Goal: Answer question/provide support: Share knowledge or assist other users

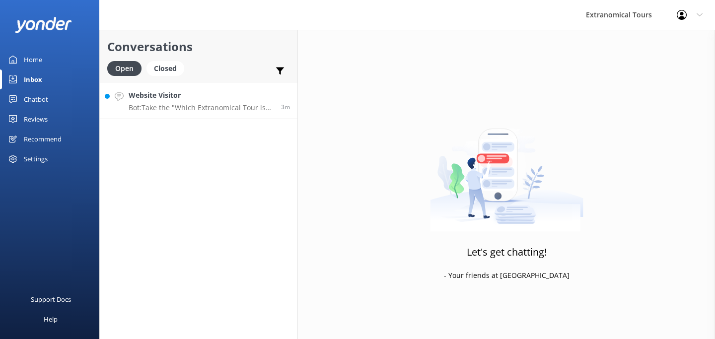
click at [241, 111] on p "Bot: Take the "Which Extranomical Tour is Right for Me?" quiz [URL][DOMAIN_NAME…" at bounding box center [201, 107] width 145 height 9
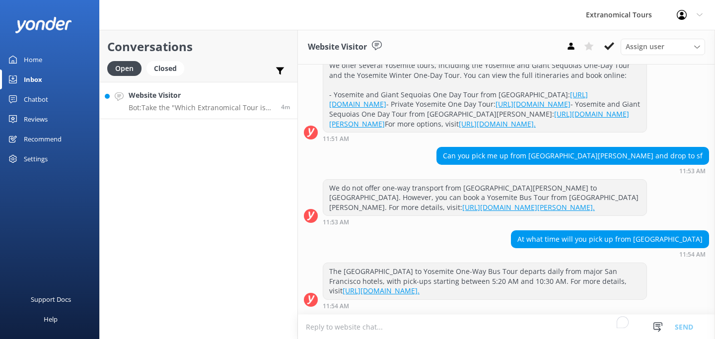
scroll to position [242, 0]
click at [437, 325] on textarea "To enrich screen reader interactions, please activate Accessibility in Grammarl…" at bounding box center [506, 327] width 417 height 24
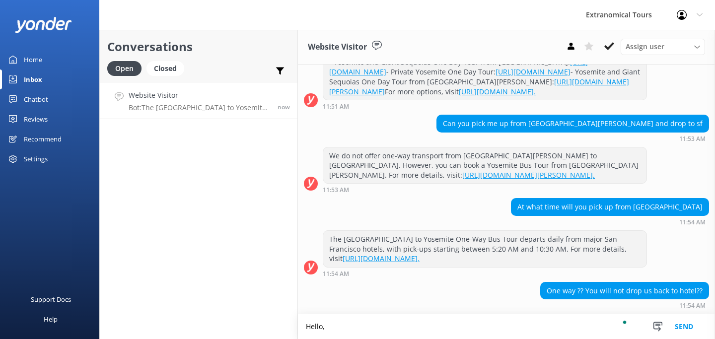
scroll to position [274, 0]
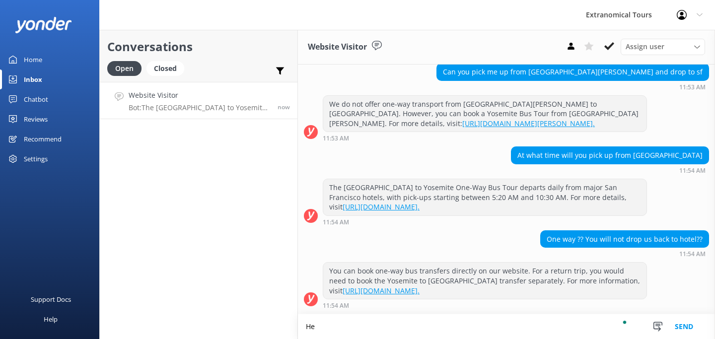
type textarea "H"
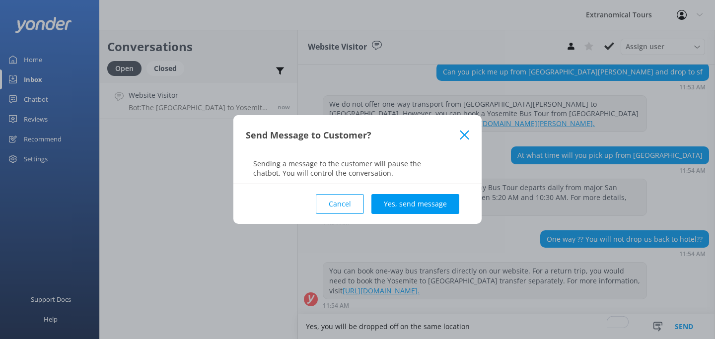
type textarea "Yes, you will be dropped off on the same location"
click at [447, 190] on div "Cancel Yes, send message" at bounding box center [357, 204] width 223 height 40
click at [440, 197] on button "Yes, send message" at bounding box center [415, 204] width 88 height 20
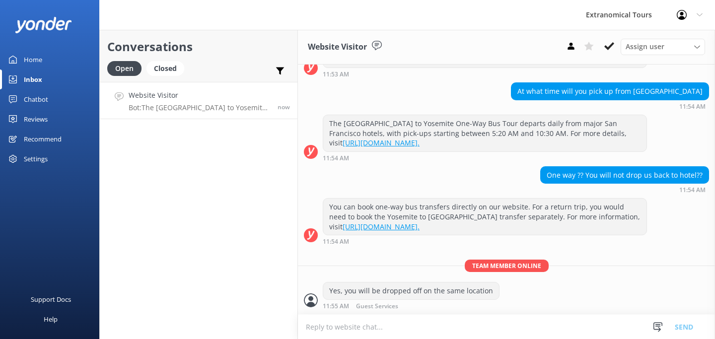
scroll to position [390, 0]
click at [379, 326] on textarea "To enrich screen reader interactions, please activate Accessibility in Grammarl…" at bounding box center [506, 327] width 417 height 24
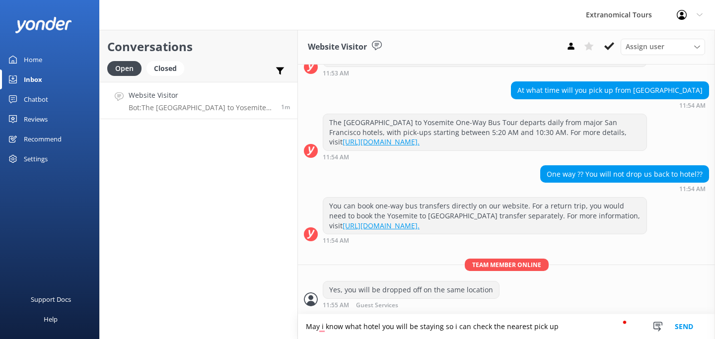
scroll to position [423, 0]
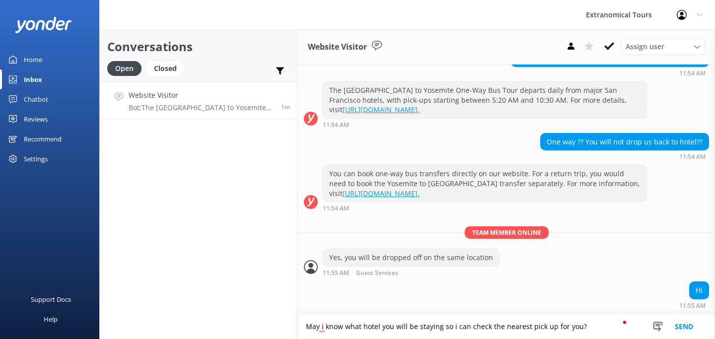
type textarea "May i know what hotel you will be staying so i can check the nearest pick up fo…"
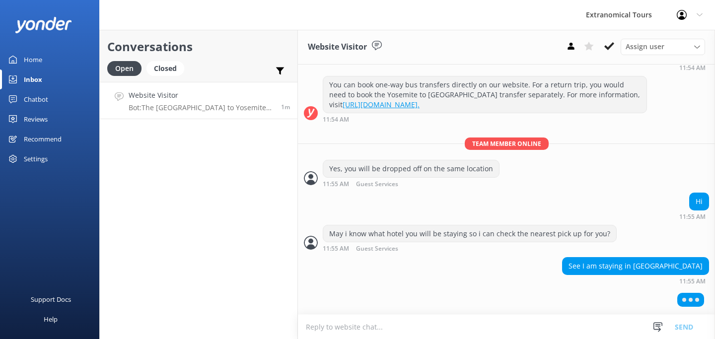
scroll to position [510, 0]
click at [353, 319] on textarea "To enrich screen reader interactions, please activate Accessibility in Grammarl…" at bounding box center [506, 327] width 417 height 24
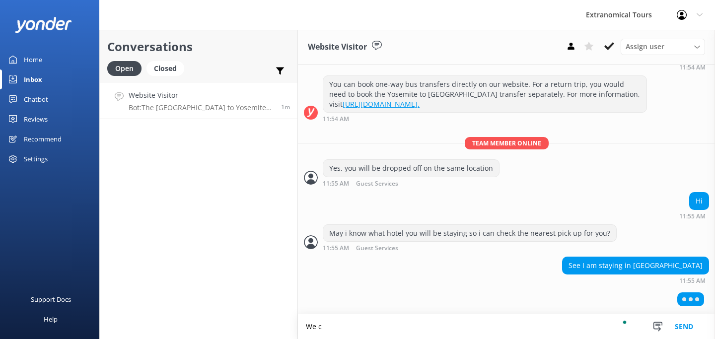
scroll to position [511, 0]
type textarea "W"
type textarea "And for which tour?"
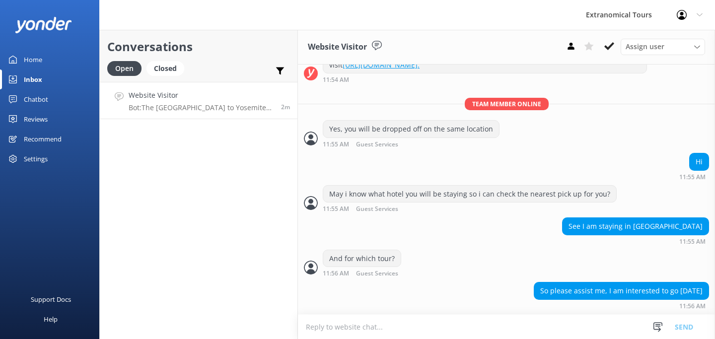
scroll to position [571, 0]
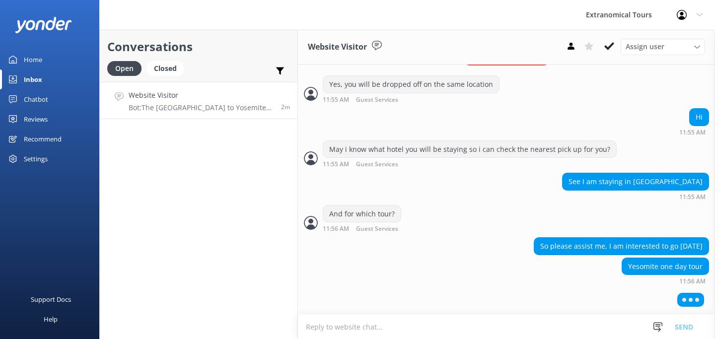
click at [337, 329] on textarea "To enrich screen reader interactions, please activate Accessibility in Grammarl…" at bounding box center [506, 327] width 417 height 24
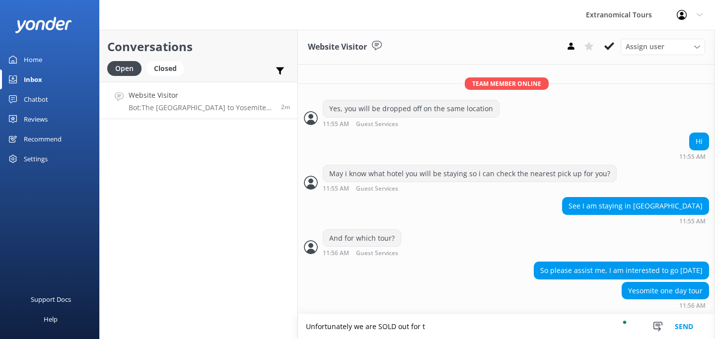
scroll to position [572, 0]
type textarea "Unfortunately we are SOLD out for the Yosemite Tour [DATE]."
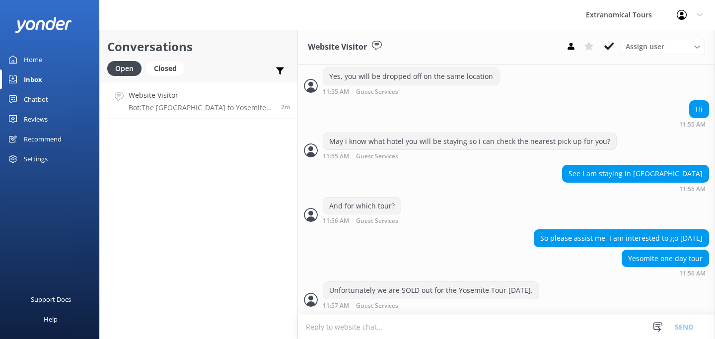
scroll to position [604, 0]
click at [356, 313] on div "Unfortunately we are SOLD out for the Yosemite Tour [DATE]. 11:57 AM Guest Serv…" at bounding box center [506, 297] width 417 height 32
click at [352, 335] on textarea "To enrich screen reader interactions, please activate Accessibility in Grammarl…" at bounding box center [506, 327] width 417 height 24
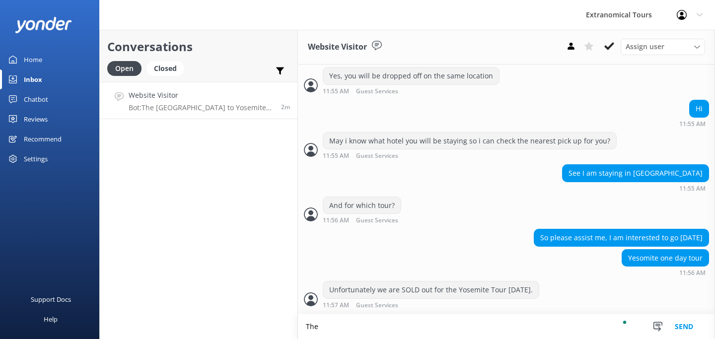
scroll to position [605, 0]
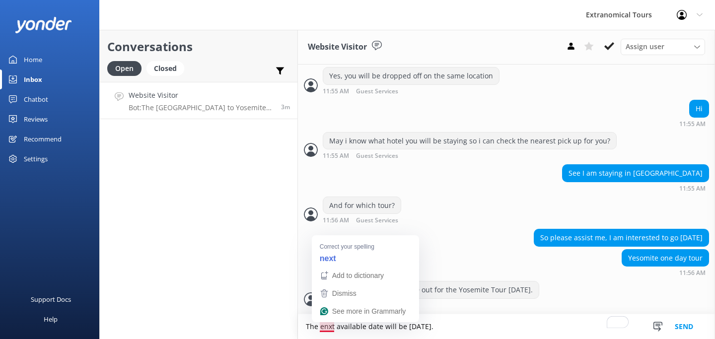
click at [325, 326] on textarea "The enxt available date will be [DATE]." at bounding box center [506, 326] width 417 height 25
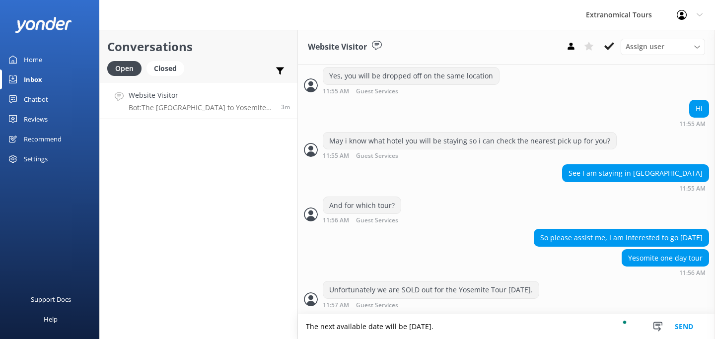
type textarea "The next available date will be [DATE]."
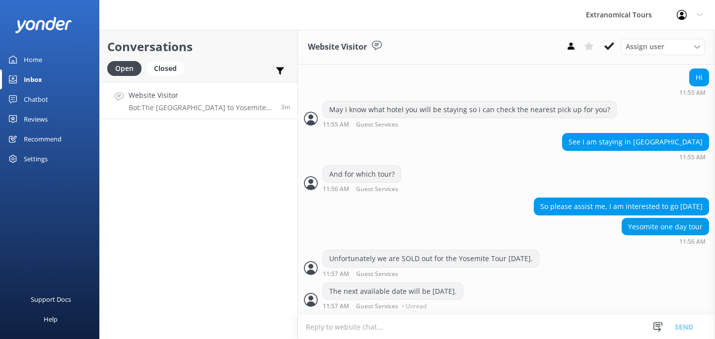
scroll to position [636, 0]
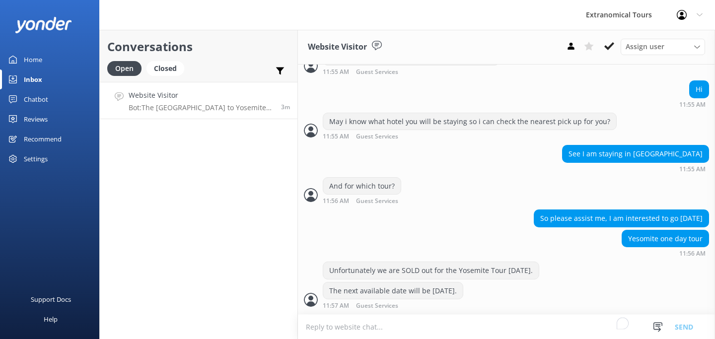
click at [369, 332] on textarea "To enrich screen reader interactions, please activate Accessibility in Grammarl…" at bounding box center [506, 327] width 417 height 24
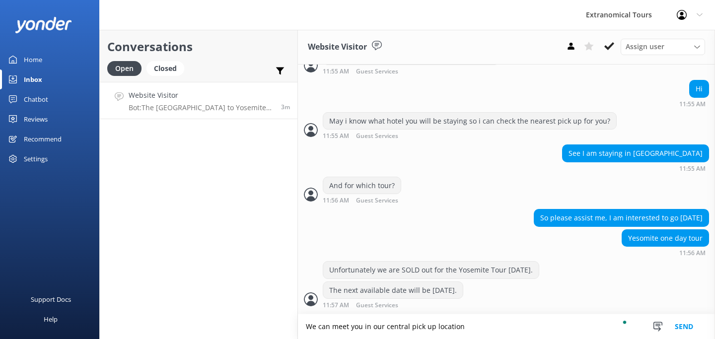
scroll to position [625, 0]
type textarea "We can meet you in our central pick up location"
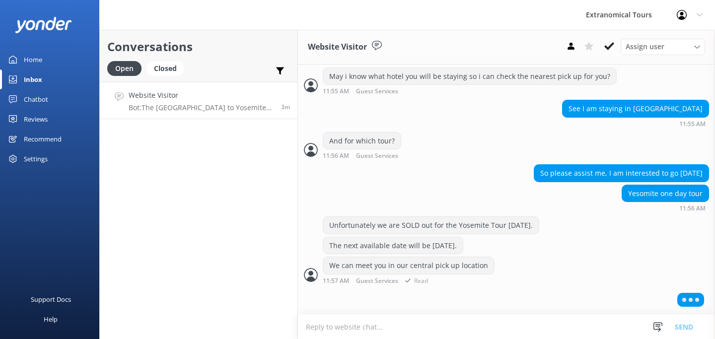
scroll to position [668, 0]
click at [395, 333] on textarea "To enrich screen reader interactions, please activate Accessibility in Grammarl…" at bounding box center [506, 327] width 417 height 24
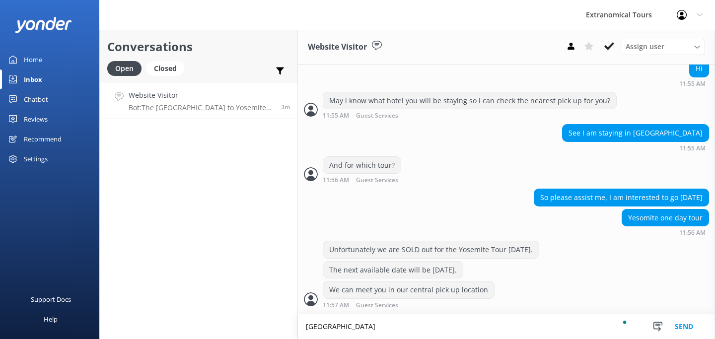
scroll to position [645, 0]
type textarea "[GEOGRAPHIC_DATA] -[STREET_ADDRESS][PERSON_NAME] at 5:50 AM"
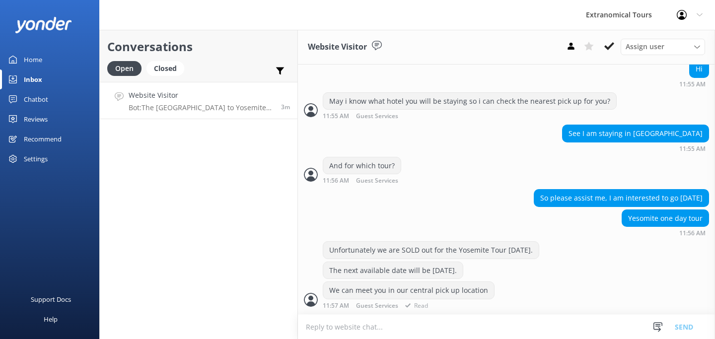
scroll to position [696, 0]
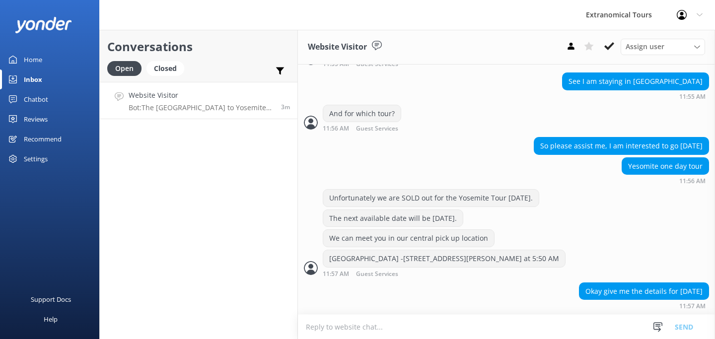
click at [382, 326] on textarea "To enrich screen reader interactions, please activate Accessibility in Grammarl…" at bounding box center [506, 327] width 417 height 24
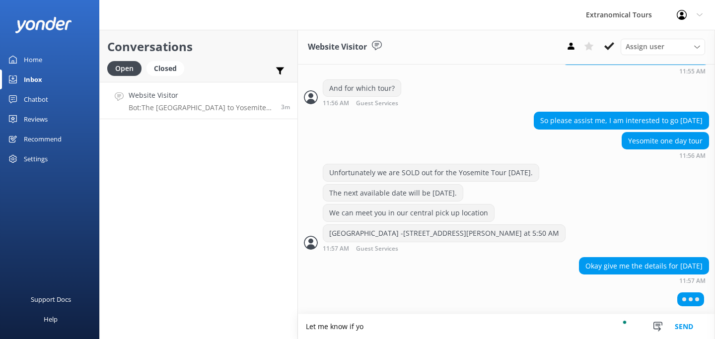
scroll to position [720, 0]
click at [440, 327] on textarea "Let me know if you would like to book it, i can give you 15% discount!" at bounding box center [506, 326] width 417 height 25
click at [491, 329] on textarea "Let me know if you would like to book it, I can give you 15% discount!" at bounding box center [506, 326] width 417 height 25
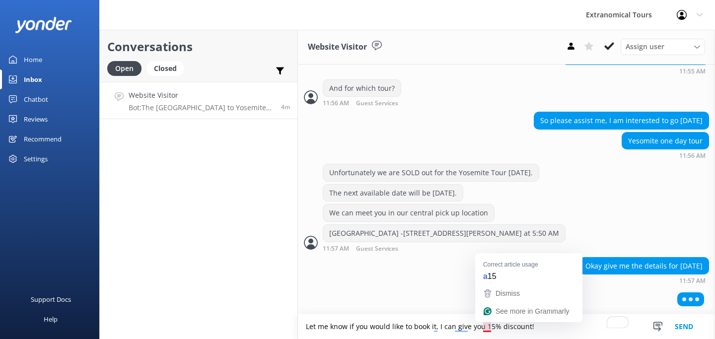
click at [487, 328] on textarea "Let me know if you would like to book it, I can give you 15% discount!" at bounding box center [506, 326] width 417 height 25
type textarea "Let me know if you would like to book it, I can give you a 15% discount!"
click at [695, 330] on button "Send" at bounding box center [683, 326] width 37 height 25
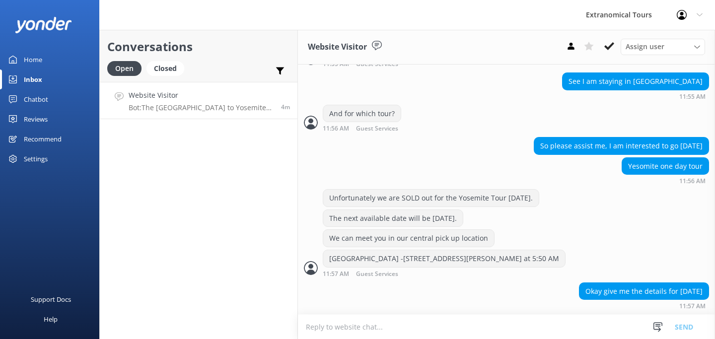
scroll to position [729, 0]
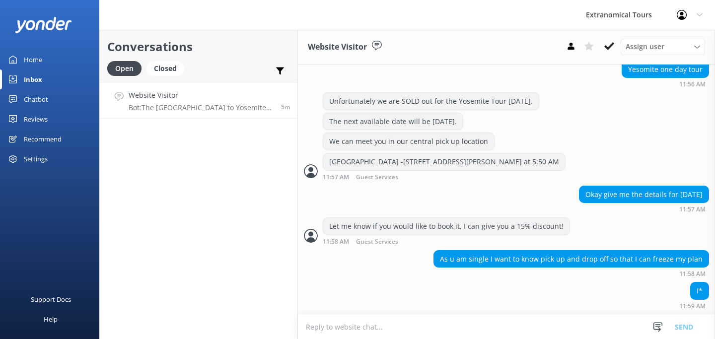
scroll to position [816, 0]
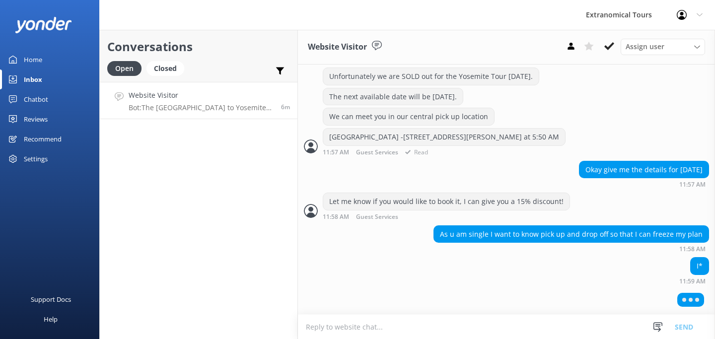
click at [451, 136] on div "[GEOGRAPHIC_DATA] -[STREET_ADDRESS][PERSON_NAME] at 5:50 AM" at bounding box center [444, 137] width 242 height 17
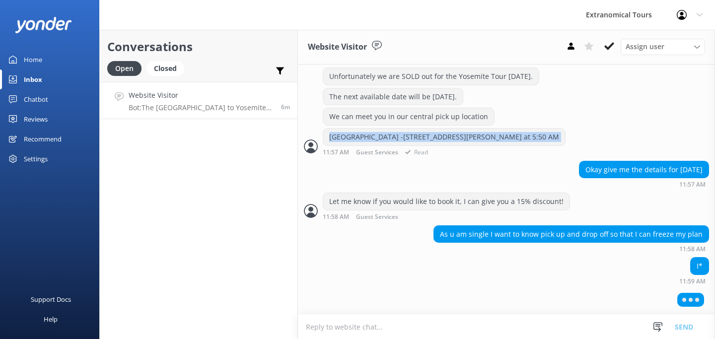
click at [451, 136] on div "[GEOGRAPHIC_DATA] -[STREET_ADDRESS][PERSON_NAME] at 5:50 AM" at bounding box center [444, 137] width 242 height 17
copy div "[GEOGRAPHIC_DATA] -[STREET_ADDRESS][PERSON_NAME] at 5:50 AM"
click at [381, 325] on textarea "To enrich screen reader interactions, please activate Accessibility in Grammarl…" at bounding box center [506, 327] width 417 height 24
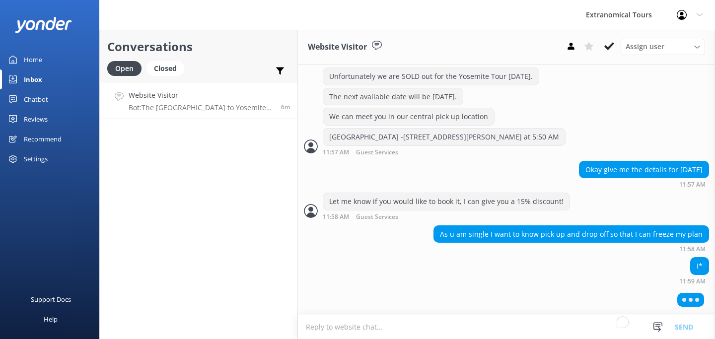
paste textarea "[GEOGRAPHIC_DATA] -[STREET_ADDRESS][PERSON_NAME] at 5:50 AM"
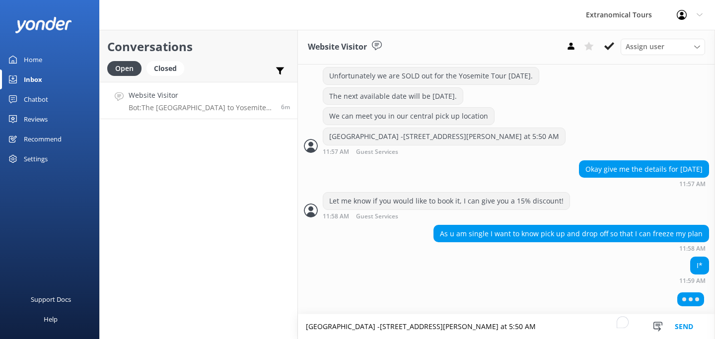
type textarea "[GEOGRAPHIC_DATA] -[STREET_ADDRESS][PERSON_NAME] at 5:50 AM"
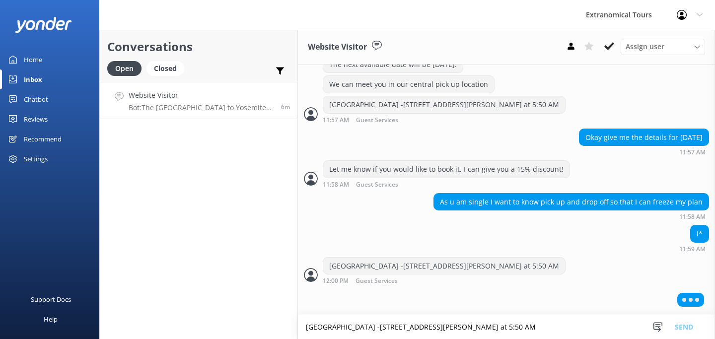
scroll to position [849, 0]
click at [350, 325] on textarea "[GEOGRAPHIC_DATA] -[STREET_ADDRESS][PERSON_NAME] at 5:50 AM" at bounding box center [506, 327] width 417 height 24
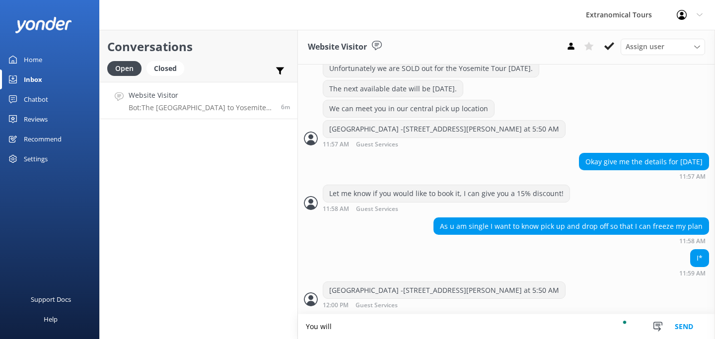
scroll to position [826, 0]
type textarea "You will be drop off at around 9PM."
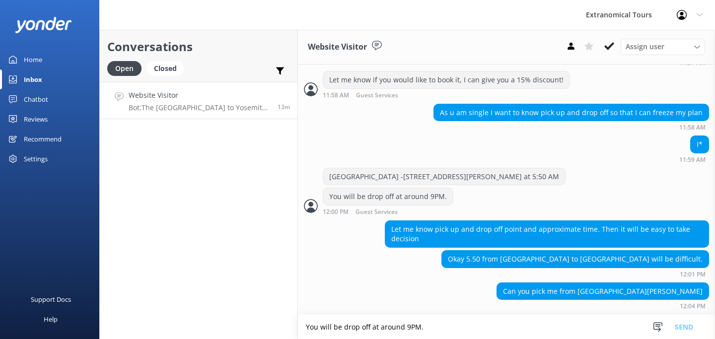
scroll to position [940, 0]
click at [324, 333] on textarea "You will be drop off at around 9PM." at bounding box center [506, 327] width 417 height 24
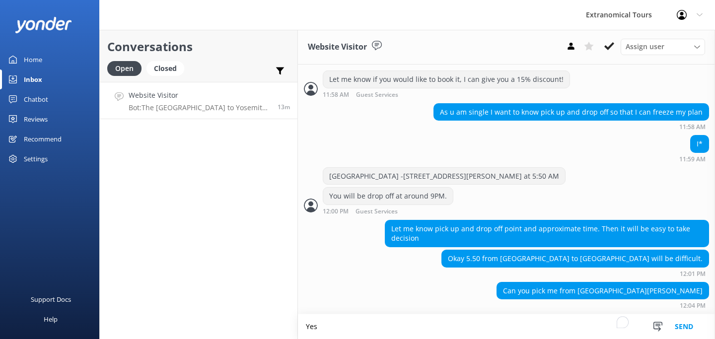
scroll to position [940, 0]
type textarea "Yes we have Yosemite Tour from San Jose"
click at [680, 323] on button "Send" at bounding box center [683, 326] width 37 height 25
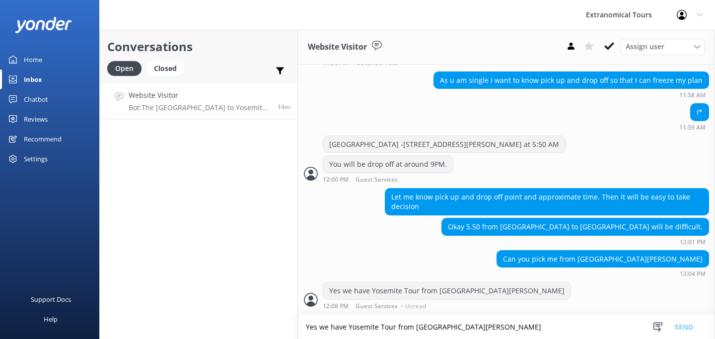
scroll to position [972, 0]
click at [409, 331] on textarea "Yes we have Yosemite Tour from San Jose" at bounding box center [506, 327] width 417 height 24
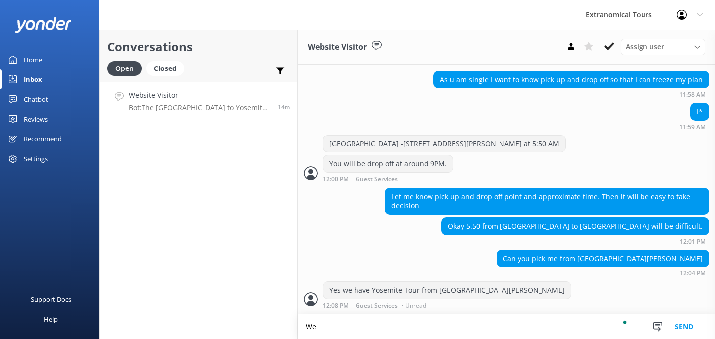
type textarea "W"
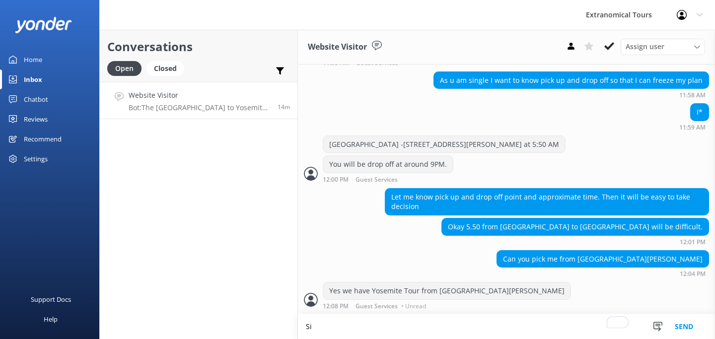
scroll to position [972, 0]
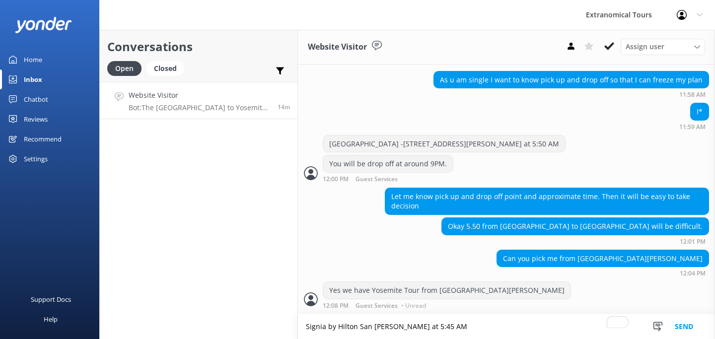
type textarea "Signia by Hilton San Jose at 5:45 AM"
click at [680, 331] on button "Send" at bounding box center [683, 326] width 37 height 25
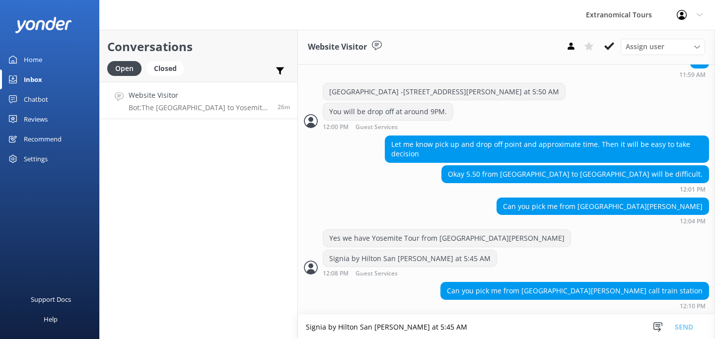
scroll to position [1024, 0]
click at [417, 331] on textarea "Signia by Hilton San Jose at 5:45 AM" at bounding box center [506, 327] width 417 height 24
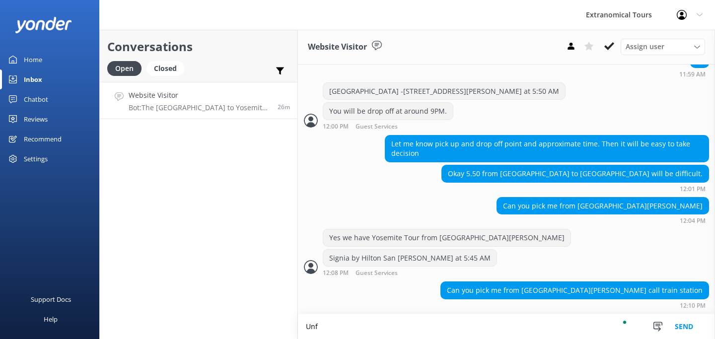
scroll to position [1025, 0]
type textarea "Unfortunately we can't."
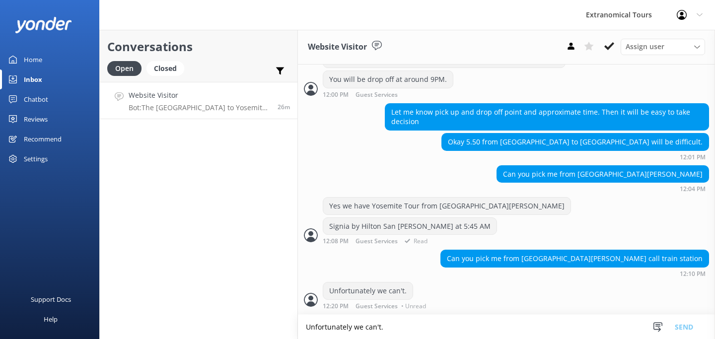
scroll to position [1057, 0]
